Goal: Transaction & Acquisition: Register for event/course

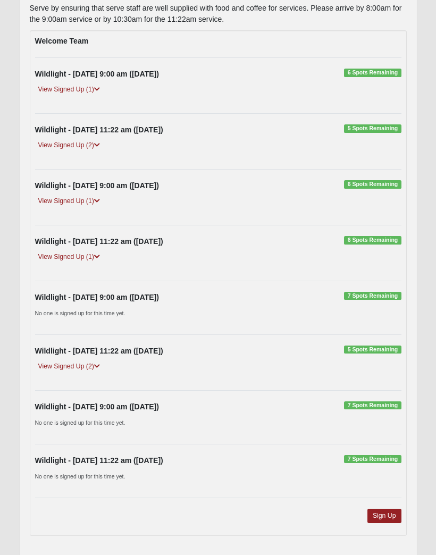
scroll to position [157, 0]
click at [384, 515] on link "Sign Up" at bounding box center [384, 516] width 34 height 14
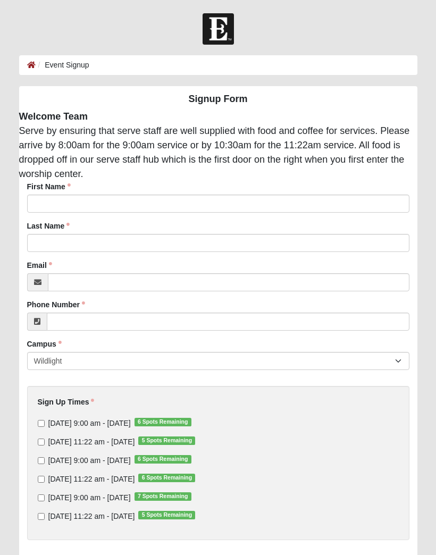
scroll to position [2, 0]
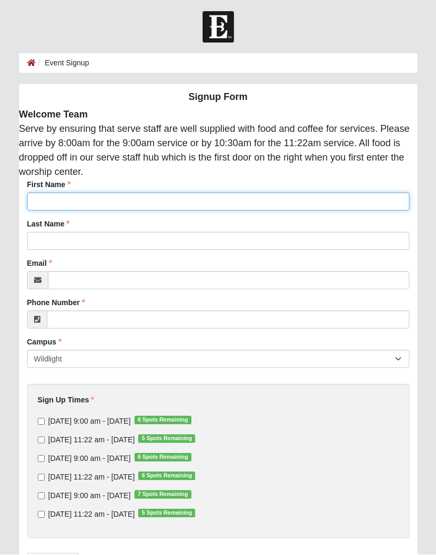
click at [331, 196] on input "First Name" at bounding box center [218, 202] width 382 height 18
type input "Stefanie"
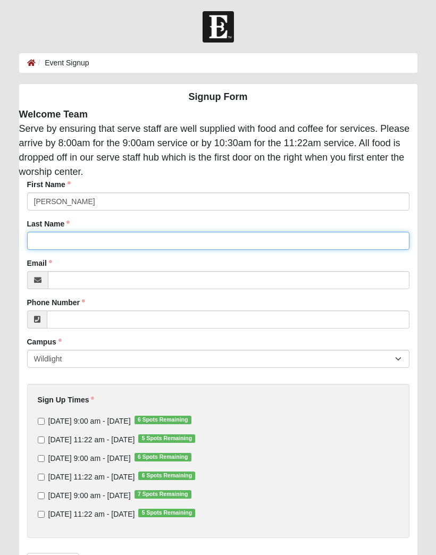
click at [87, 248] on input "Last Name" at bounding box center [218, 241] width 382 height 18
type input "Turner"
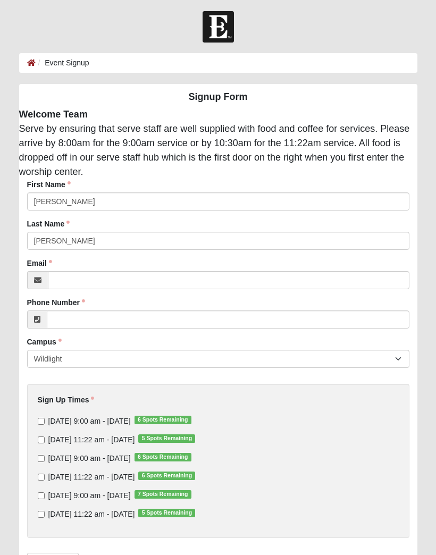
click at [88, 295] on div "First Name Stefanie First Name is required. Last Name Turner Last Name is requi…" at bounding box center [218, 369] width 414 height 378
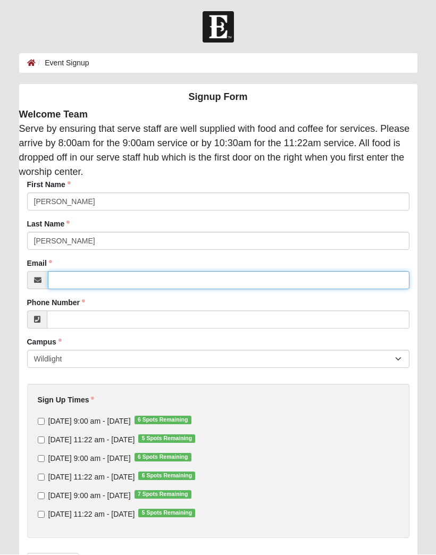
click at [77, 283] on input "Email" at bounding box center [228, 281] width 361 height 18
click at [89, 284] on input "Email" at bounding box center [228, 281] width 361 height 18
click at [96, 289] on input "Email" at bounding box center [228, 281] width 361 height 18
type input "saw"
type input "sawjat2016@comcast.net"
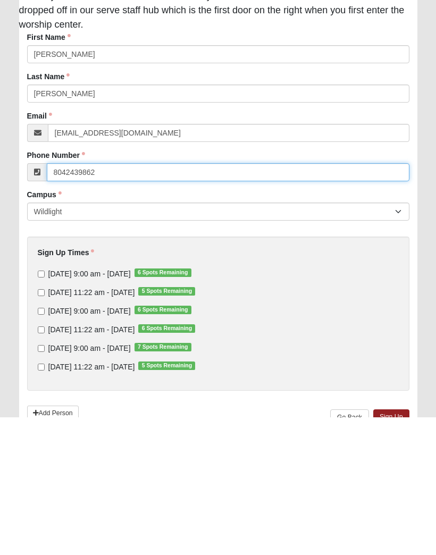
scroll to position [12, 0]
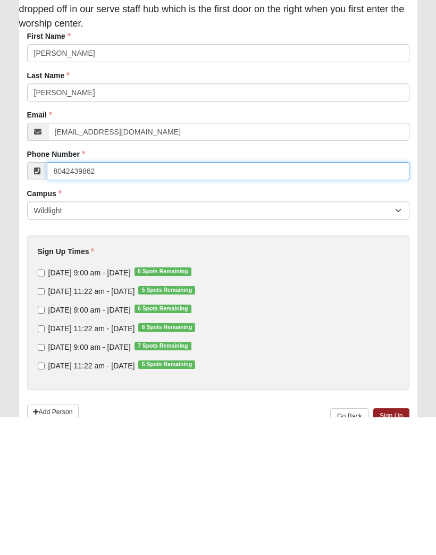
type input "8042439862"
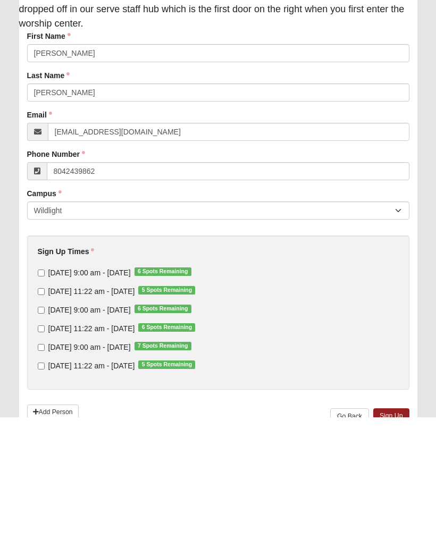
click at [46, 405] on label "Sunday 9:00 am - Oct 12 2025 6 Spots Remaining" at bounding box center [115, 410] width 154 height 11
click at [45, 408] on input "Sunday 9:00 am - Oct 12 2025 6 Spots Remaining" at bounding box center [41, 411] width 7 height 7
checkbox input "true"
type input "(804) 243-9862"
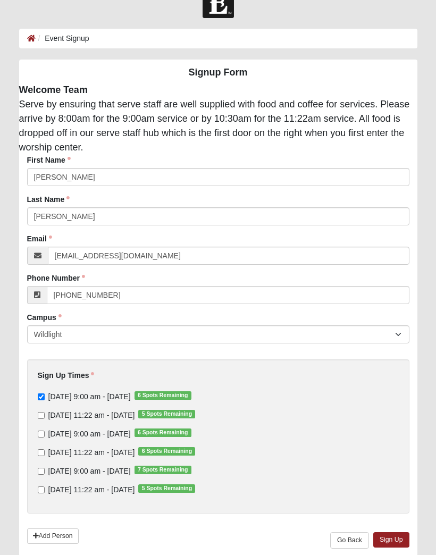
scroll to position [26, 0]
click at [396, 546] on link "Sign Up" at bounding box center [391, 539] width 36 height 15
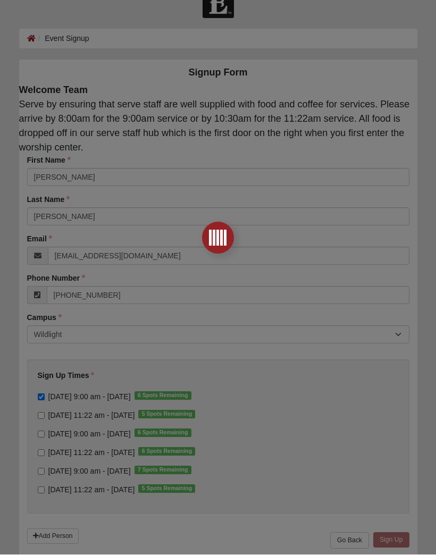
scroll to position [0, 0]
